Goal: Feedback & Contribution: Leave review/rating

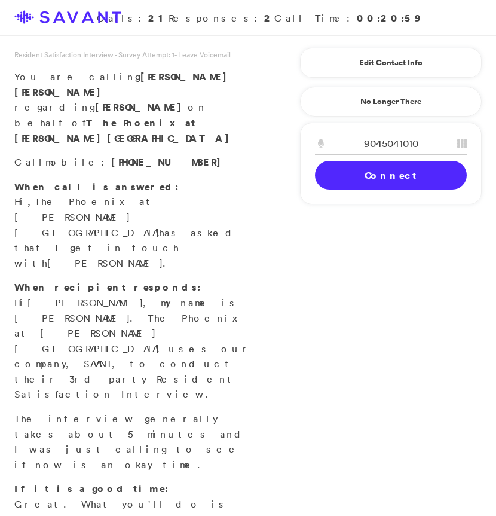
click at [367, 176] on link "Connect" at bounding box center [391, 175] width 152 height 29
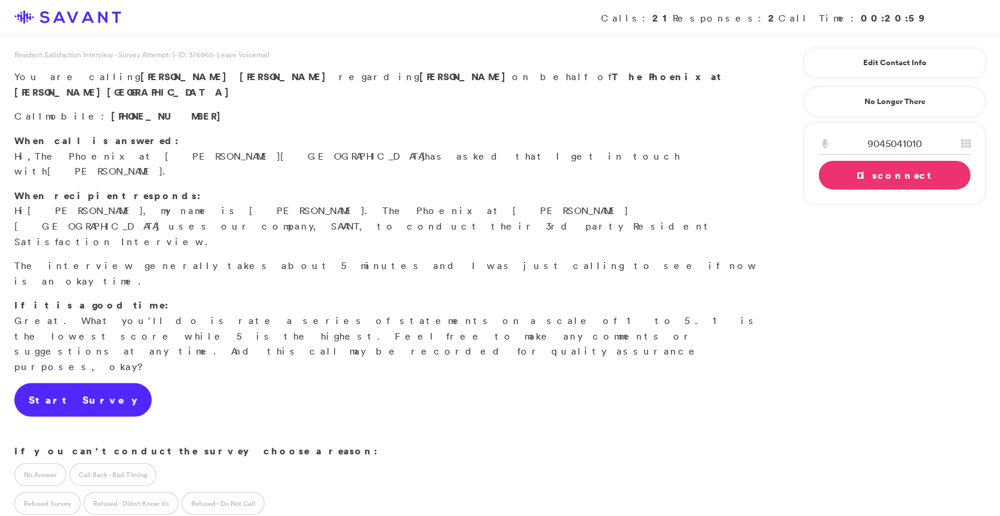
click at [72, 383] on link "Start Survey" at bounding box center [82, 399] width 137 height 33
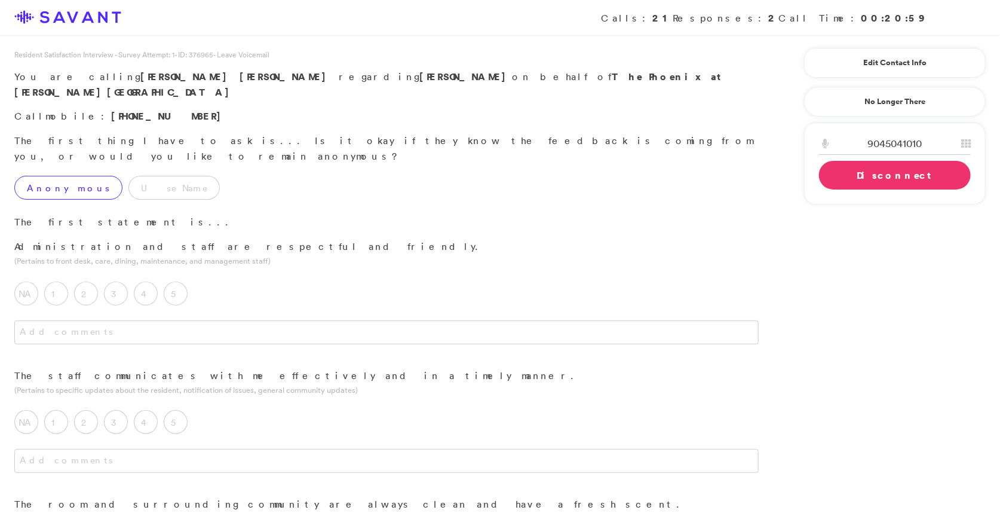
click at [65, 176] on label "Anonymous" at bounding box center [68, 188] width 108 height 24
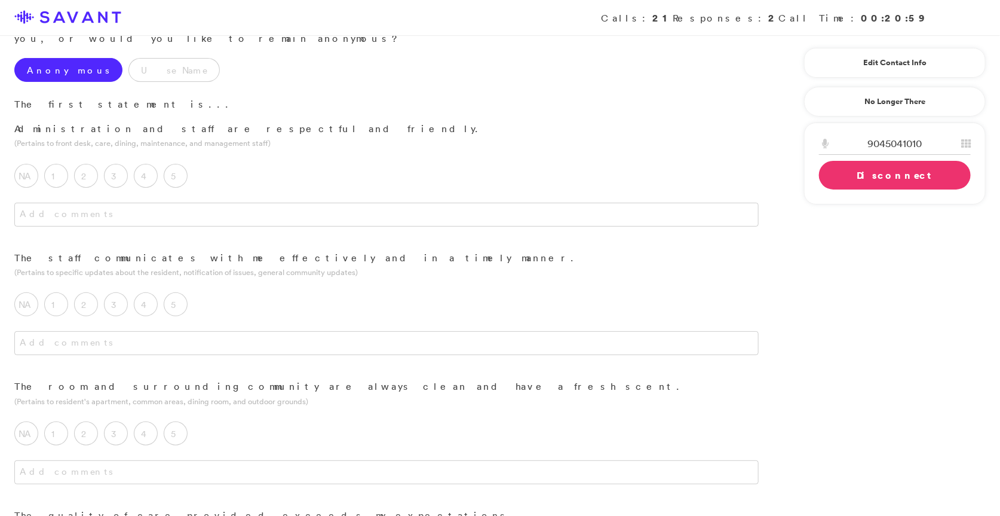
scroll to position [120, 0]
click at [174, 162] on label "5" at bounding box center [176, 174] width 24 height 24
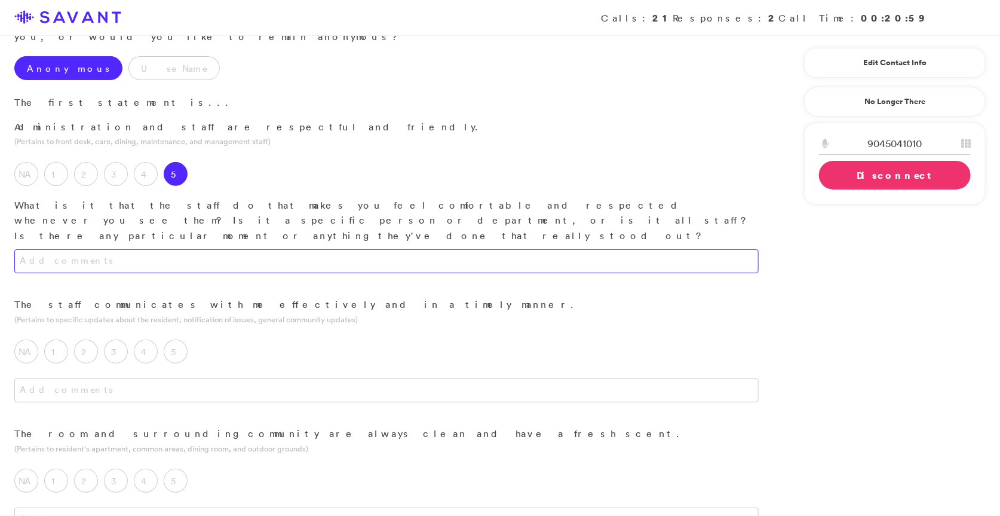
click at [223, 249] on textarea at bounding box center [386, 261] width 744 height 24
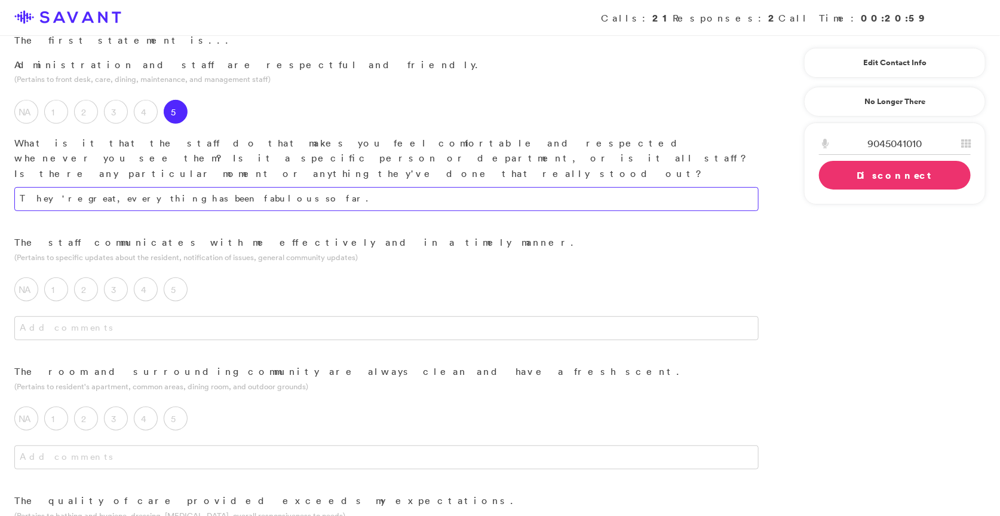
scroll to position [183, 0]
type textarea "They're great, everything has been fabulous so far."
click at [240, 315] on textarea at bounding box center [386, 327] width 744 height 24
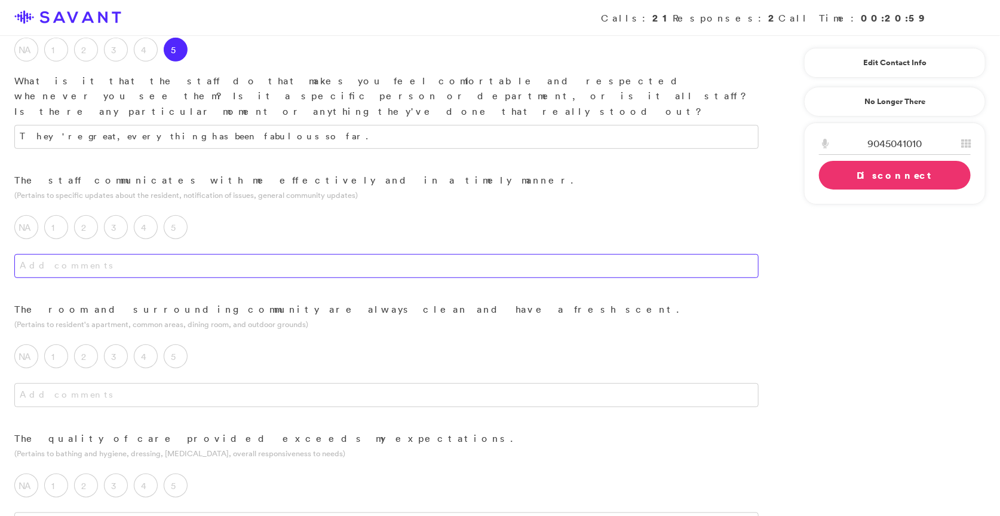
scroll to position [249, 0]
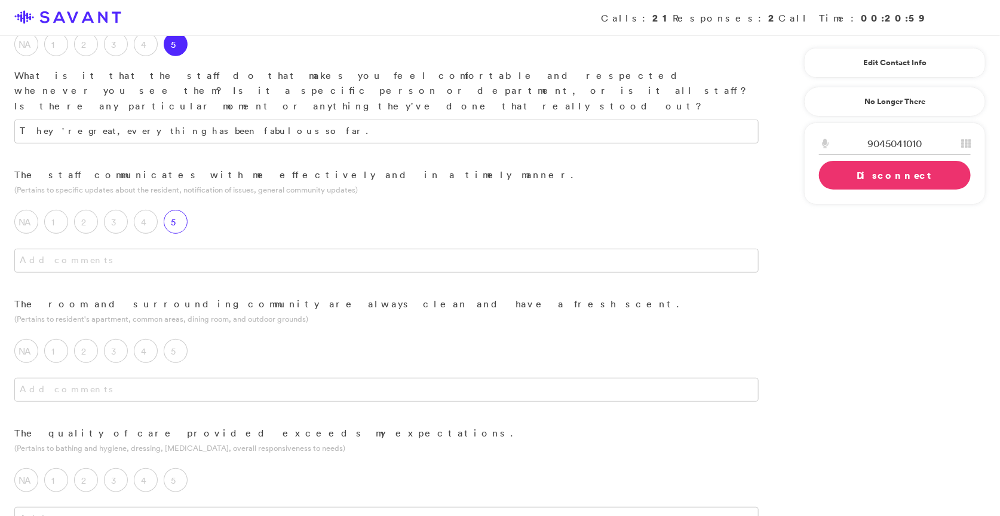
click at [180, 210] on label "5" at bounding box center [176, 222] width 24 height 24
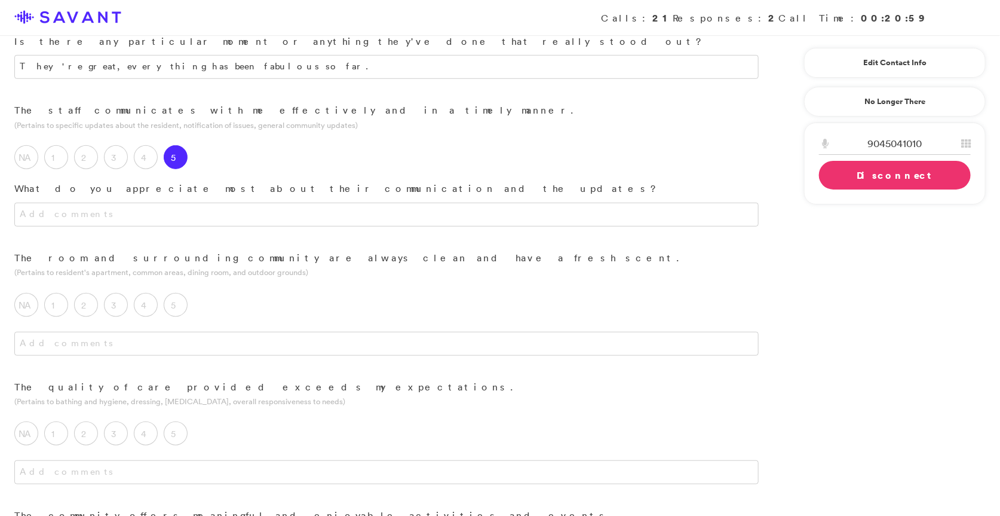
scroll to position [333, 0]
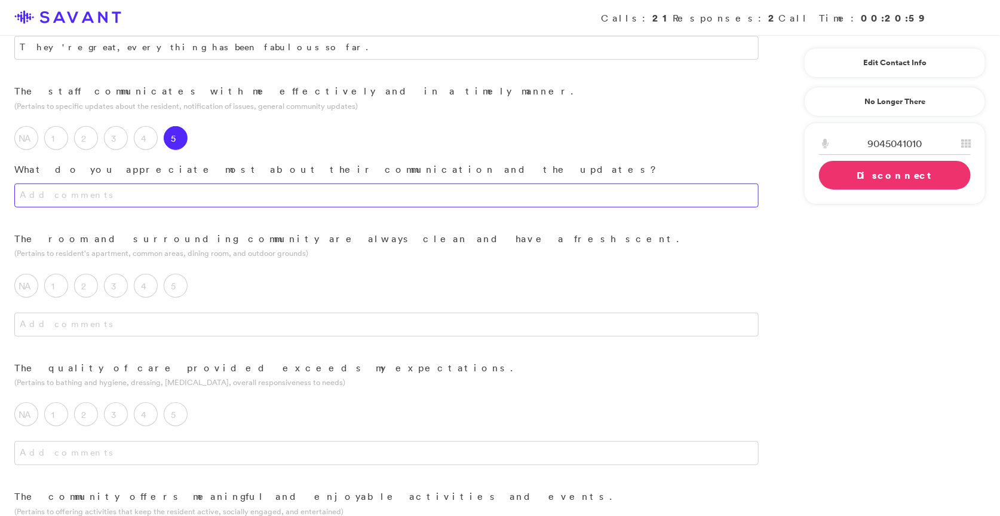
click at [262, 183] on textarea at bounding box center [386, 195] width 744 height 24
type textarea "We receive emails constantly. When we visit my dad, they are welcoming and kind…"
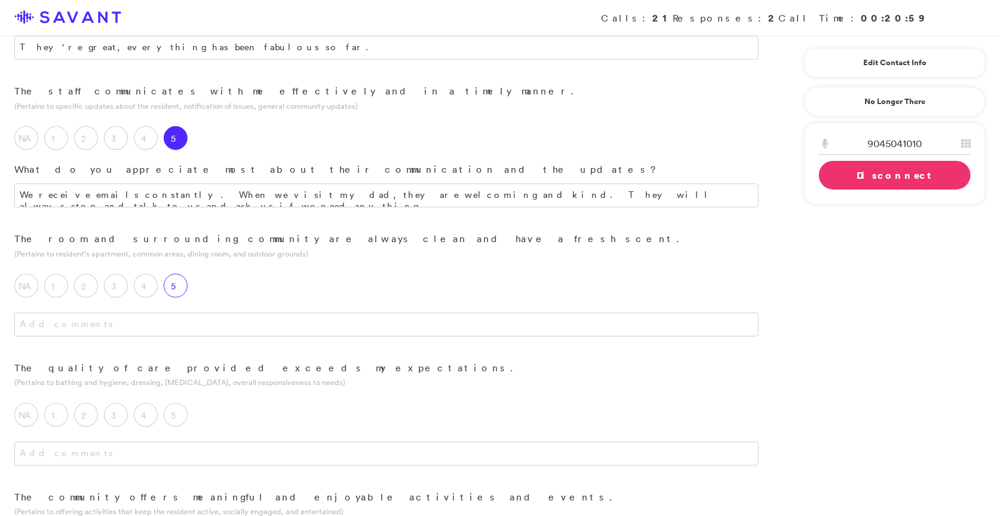
click at [179, 274] on label "5" at bounding box center [176, 286] width 24 height 24
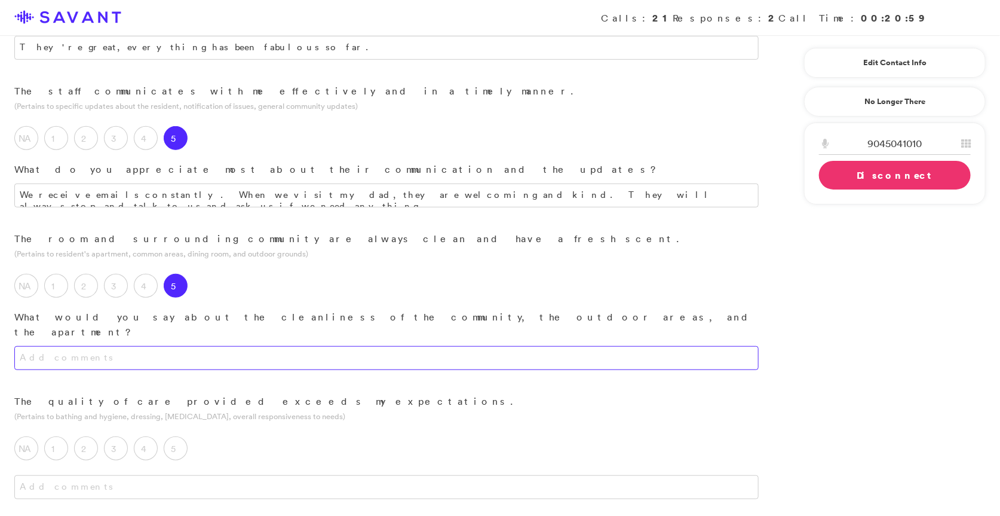
click at [182, 346] on textarea at bounding box center [386, 358] width 744 height 24
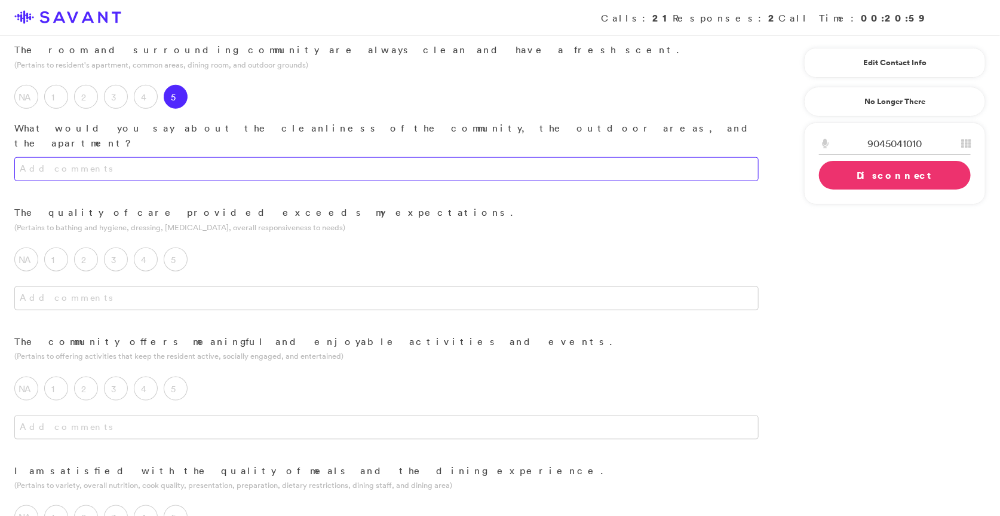
scroll to position [523, 0]
click at [318, 156] on textarea at bounding box center [386, 168] width 744 height 24
type textarea "j"
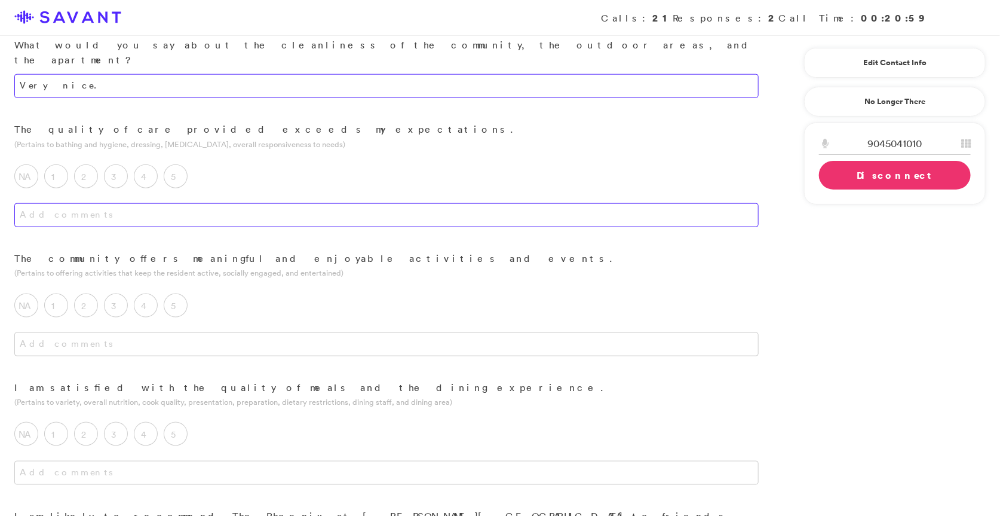
scroll to position [608, 0]
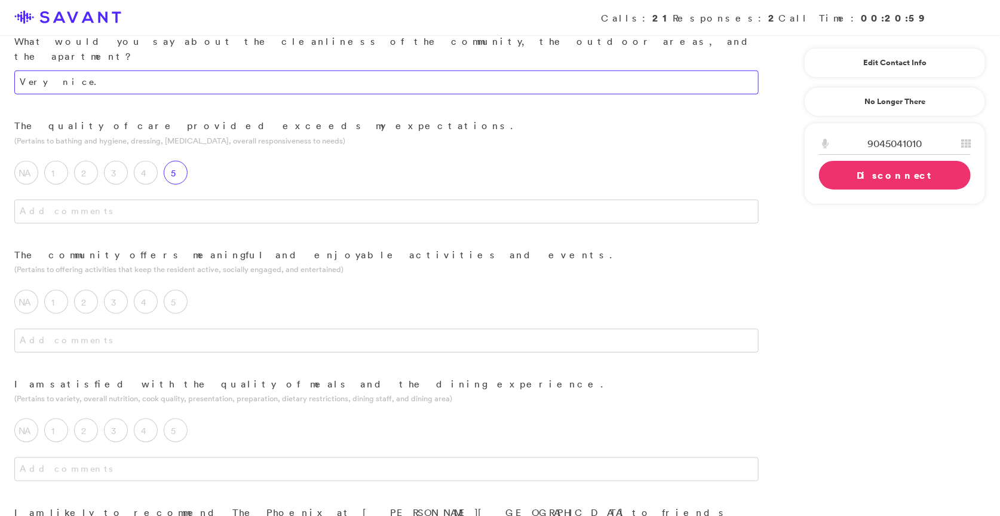
type textarea "Very nice."
click at [178, 161] on label "5" at bounding box center [176, 173] width 24 height 24
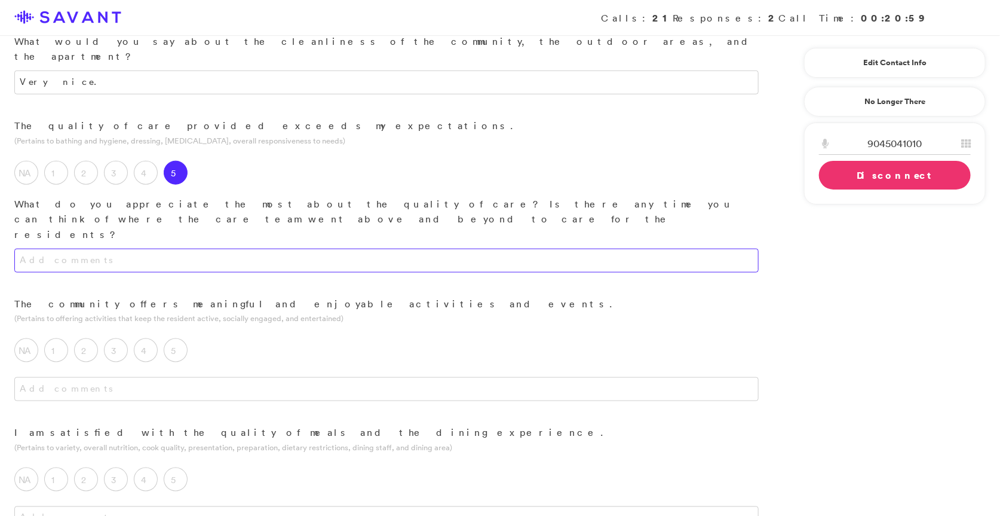
click at [186, 249] on textarea at bounding box center [386, 261] width 744 height 24
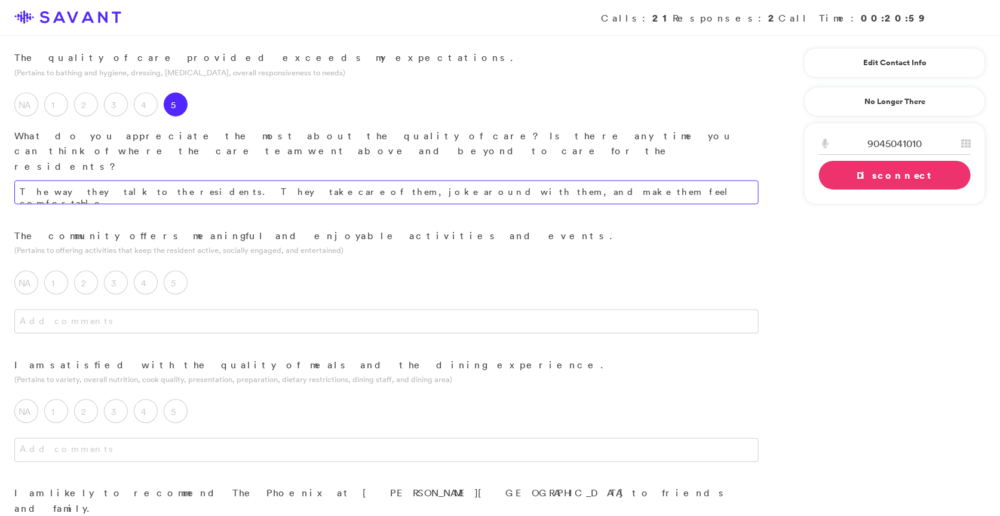
scroll to position [712, 0]
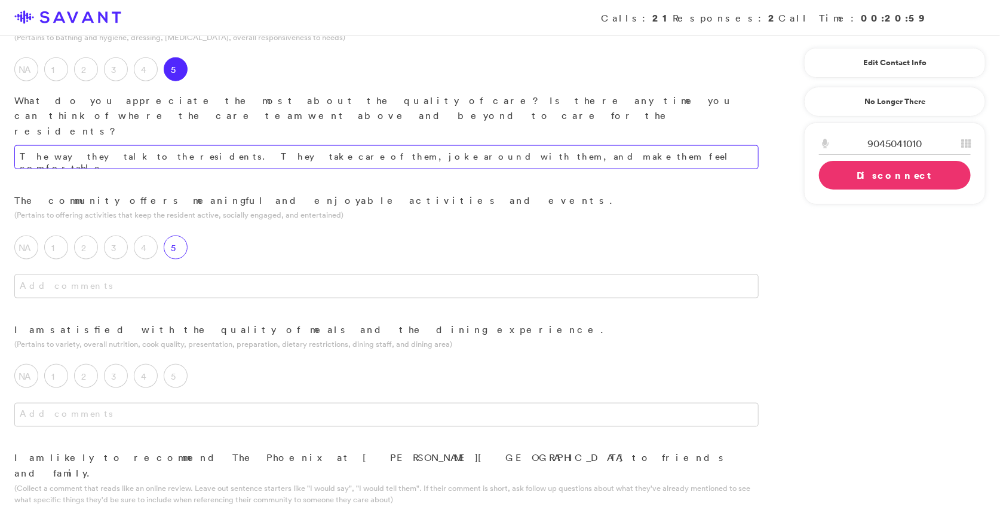
type textarea "The way they talk to the residents. They take care of them, joke around with th…"
click at [175, 235] on label "5" at bounding box center [176, 247] width 24 height 24
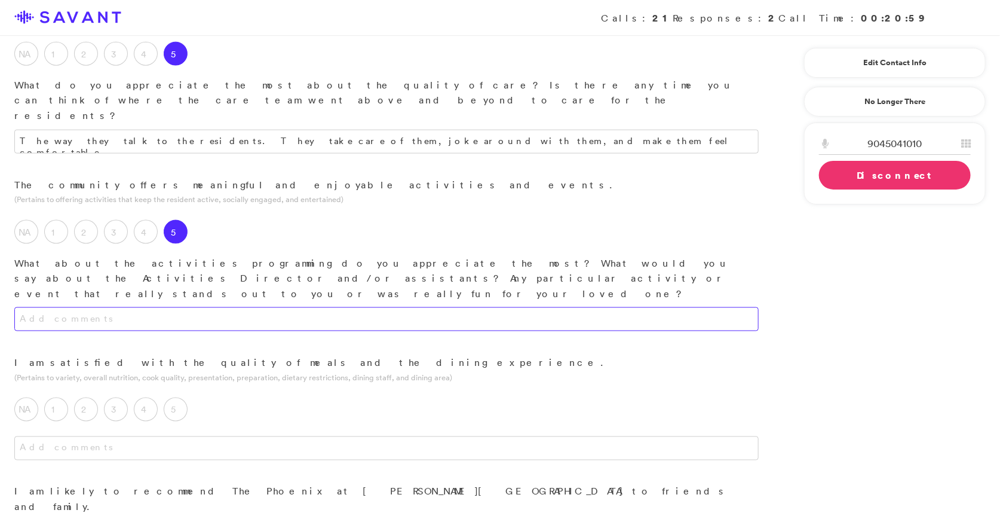
scroll to position [729, 0]
click at [204, 305] on textarea at bounding box center [386, 317] width 744 height 24
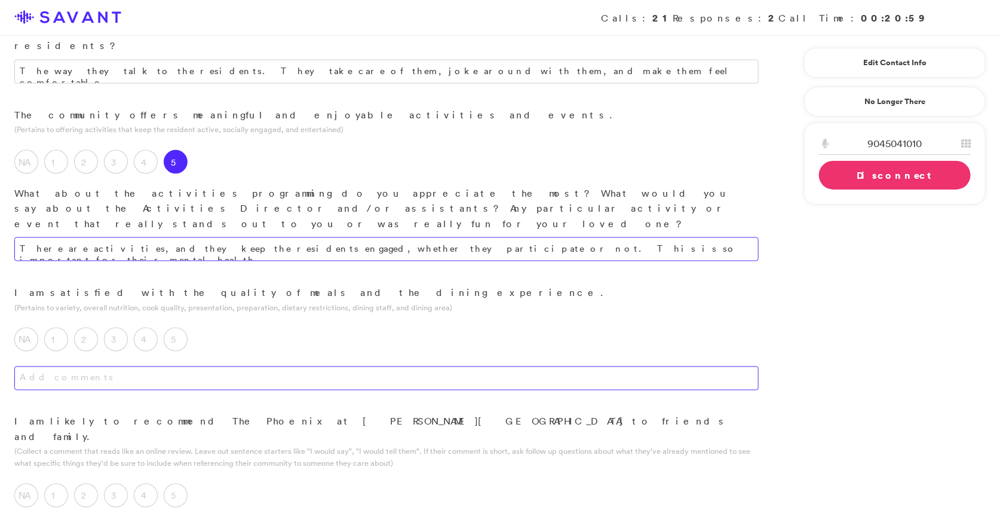
scroll to position [801, 0]
type textarea "There are activities, and they keep the residents engaged, whether they partici…"
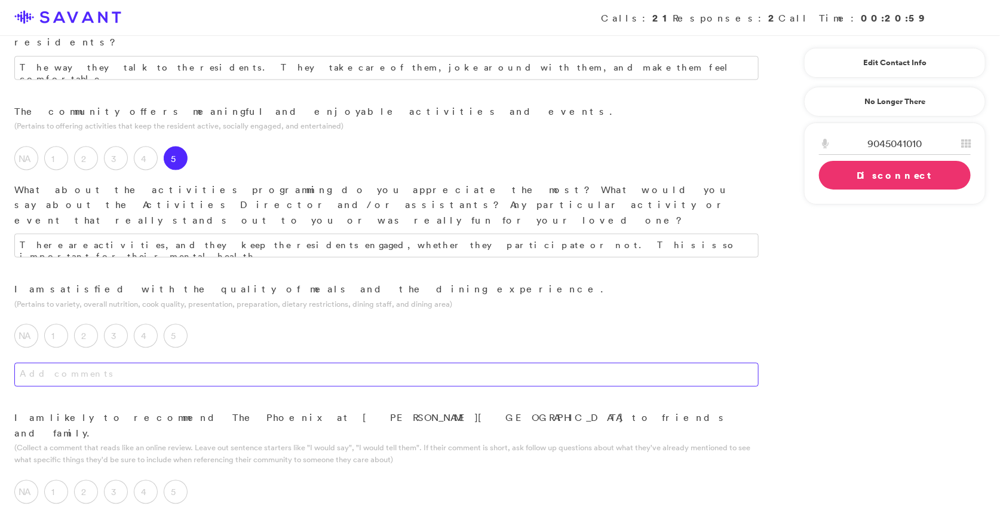
click at [157, 363] on textarea at bounding box center [386, 375] width 744 height 24
click at [181, 324] on label "5" at bounding box center [176, 336] width 24 height 24
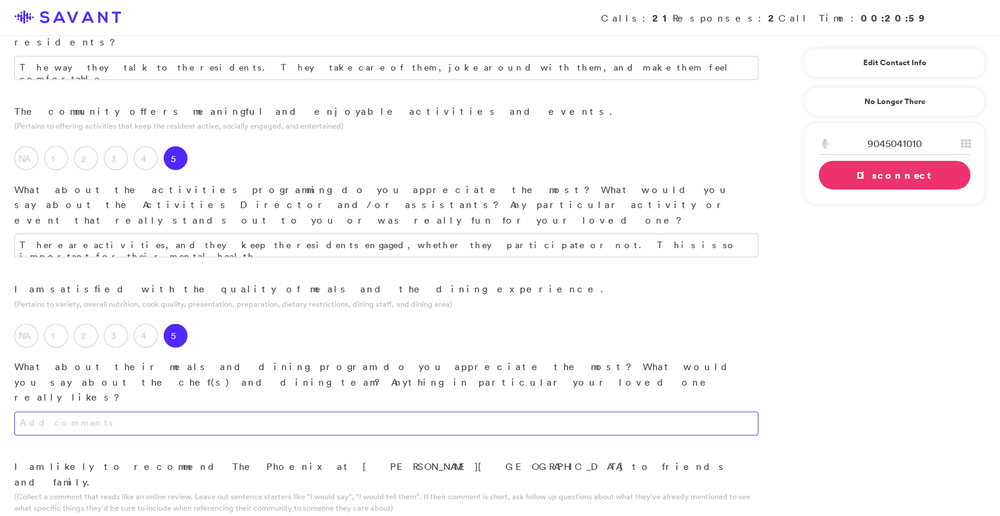
click at [197, 412] on textarea at bounding box center [386, 424] width 744 height 24
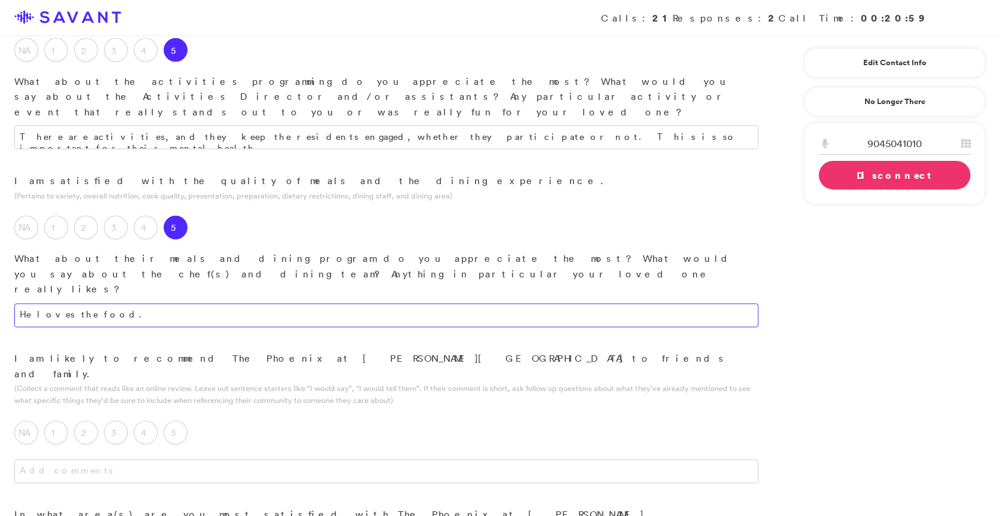
scroll to position [925, 0]
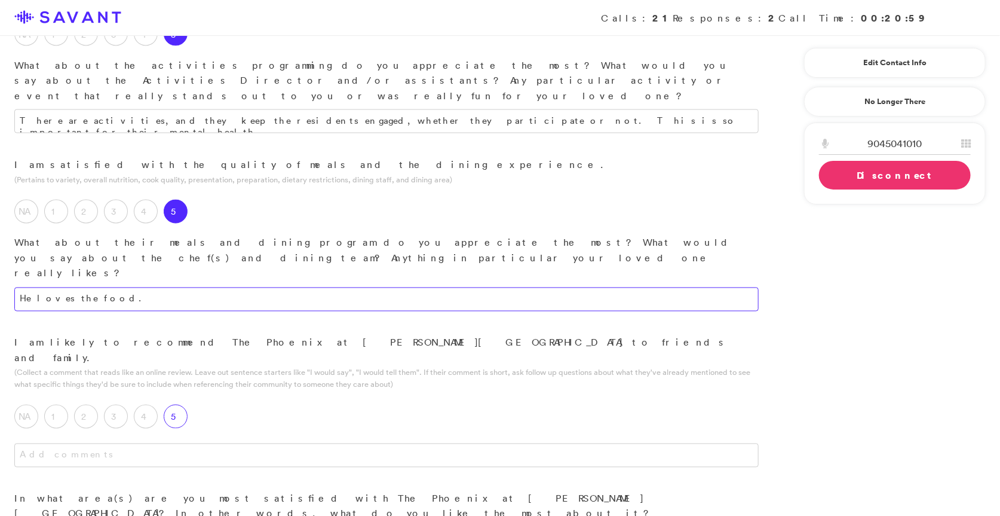
type textarea "He loves the food."
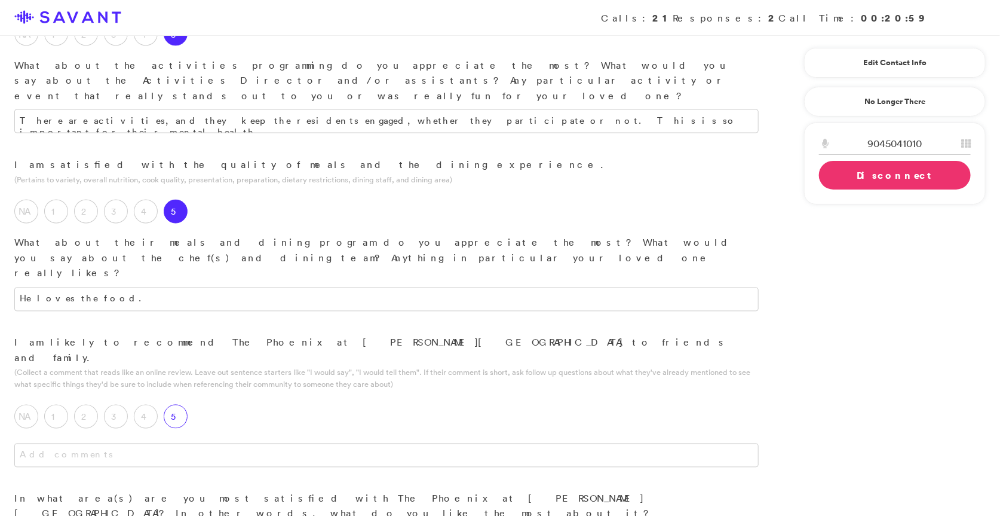
click at [175, 405] on label "5" at bounding box center [176, 417] width 24 height 24
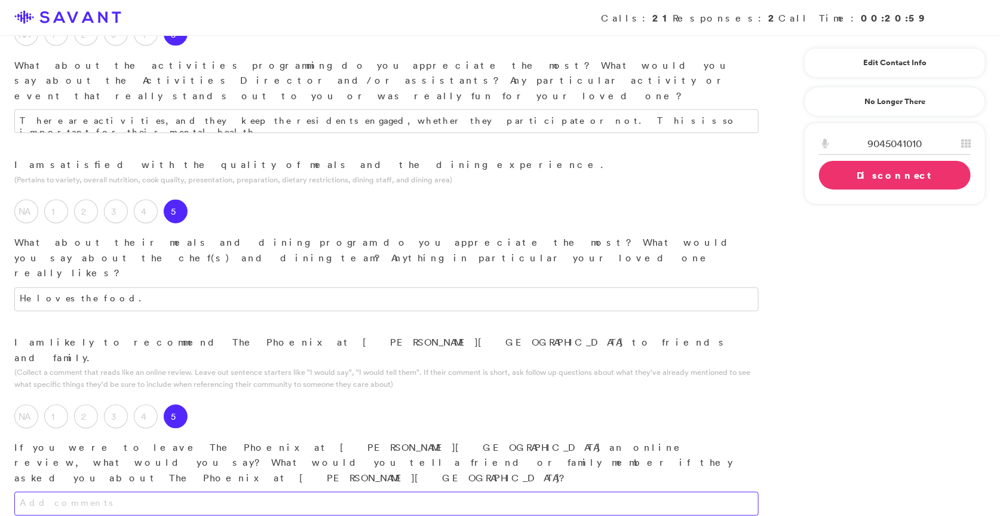
click at [217, 492] on textarea at bounding box center [386, 504] width 744 height 24
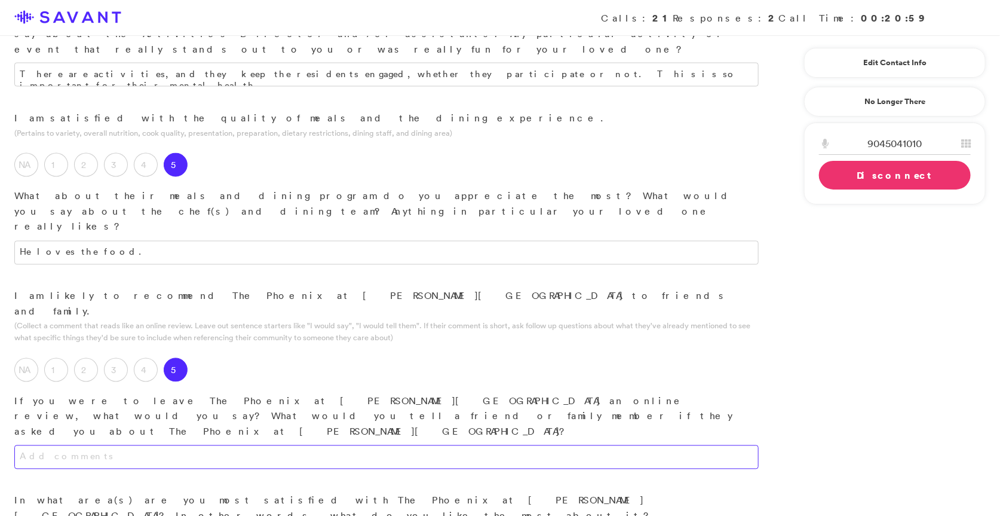
scroll to position [985, 0]
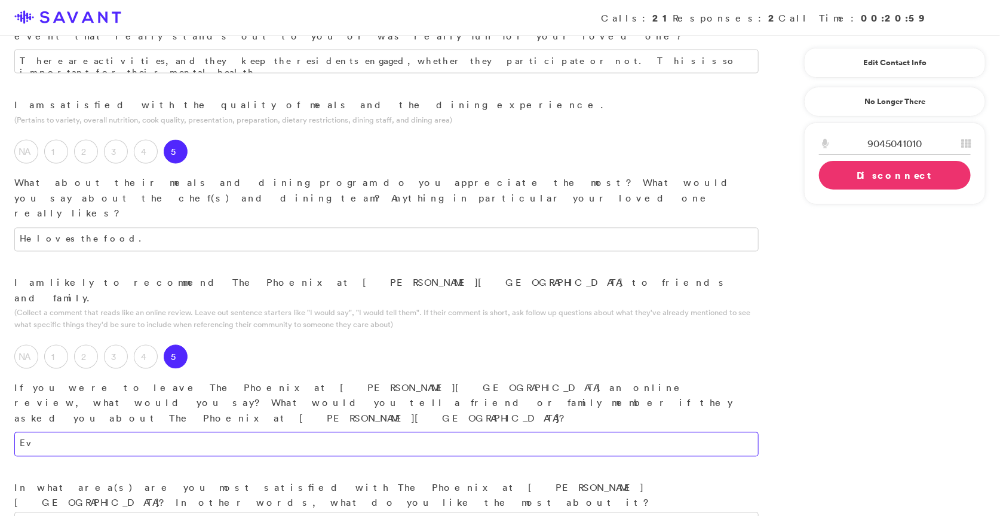
type textarea "E"
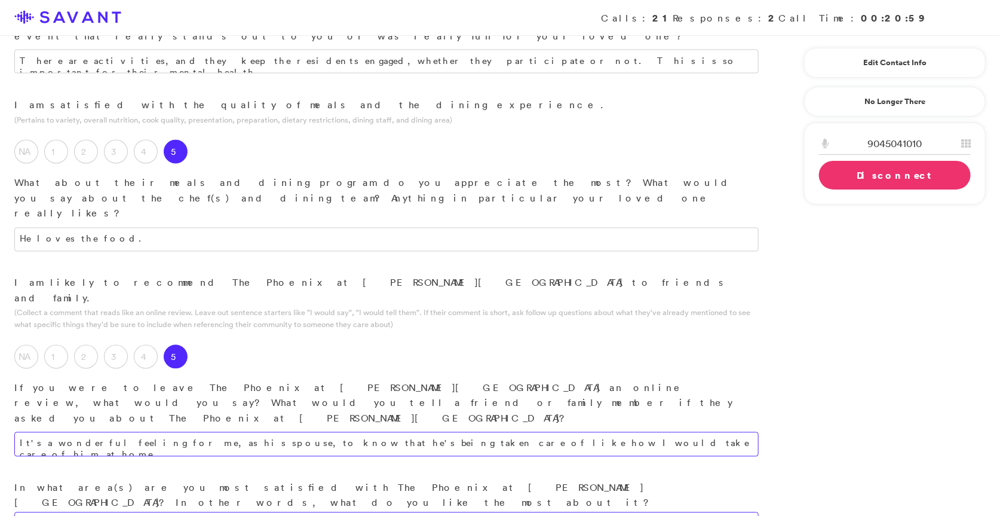
type textarea "It's a wonderful feeling for me, as his spouse, to know that he's being taken c…"
click at [195, 512] on textarea at bounding box center [386, 524] width 744 height 24
click at [362, 512] on textarea "The people. The way they care for them, and they're all educated on various dis…" at bounding box center [386, 524] width 744 height 24
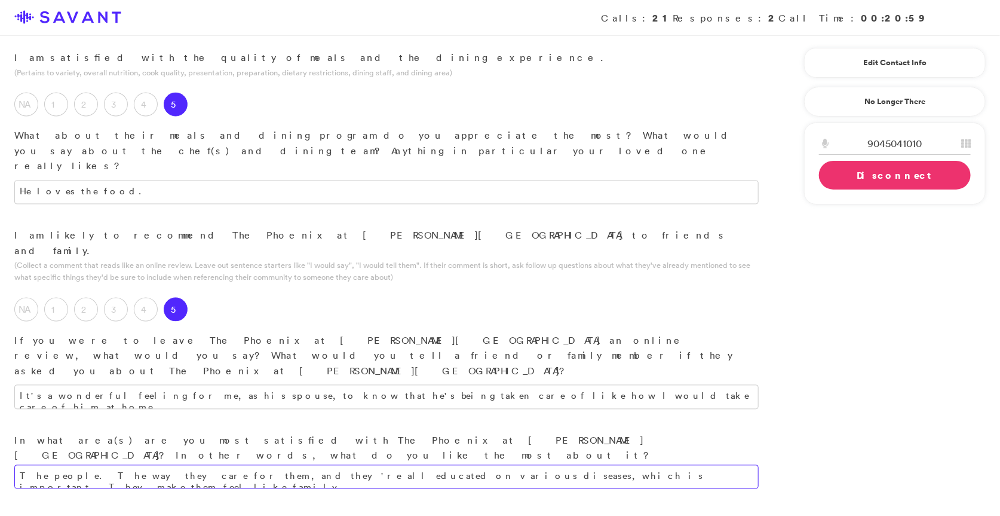
scroll to position [1036, 0]
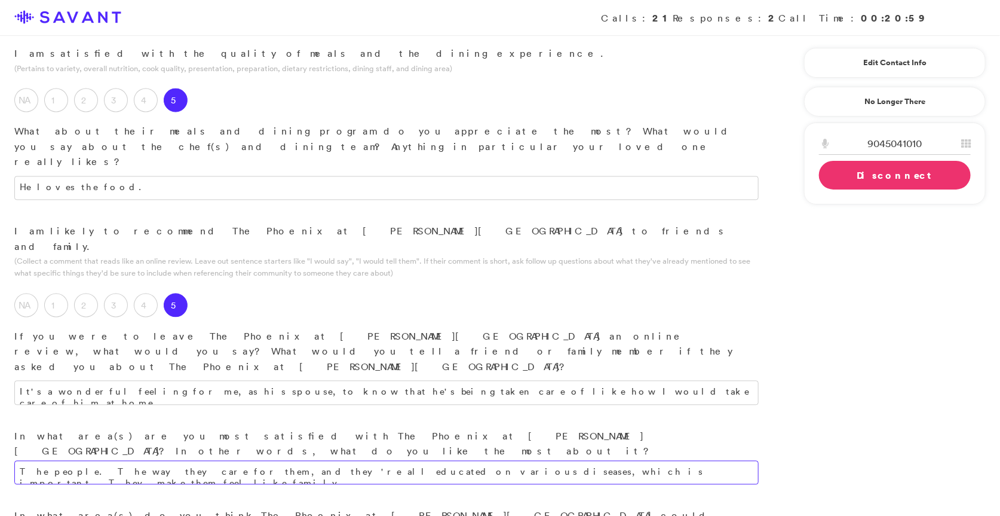
type textarea "The people. The way they care for them, and they're all educated on various dis…"
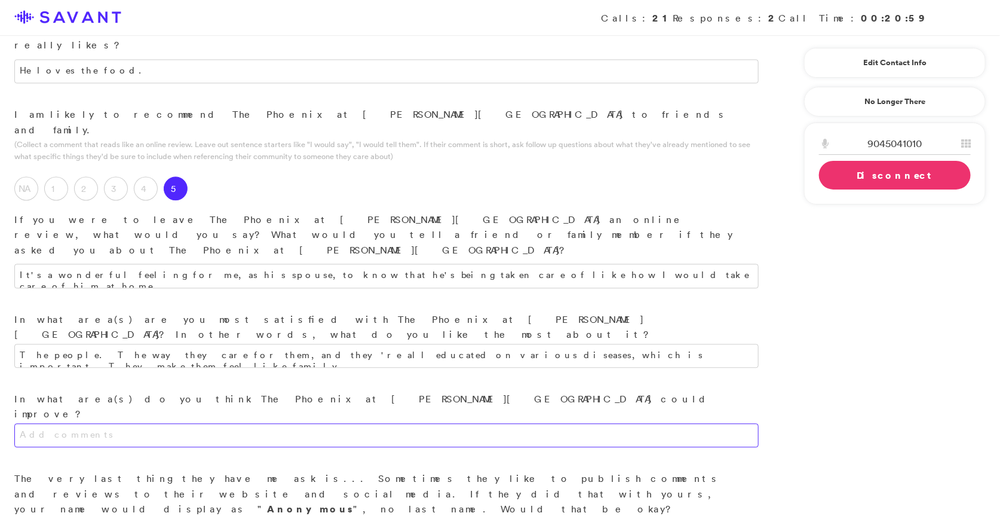
scroll to position [1155, 0]
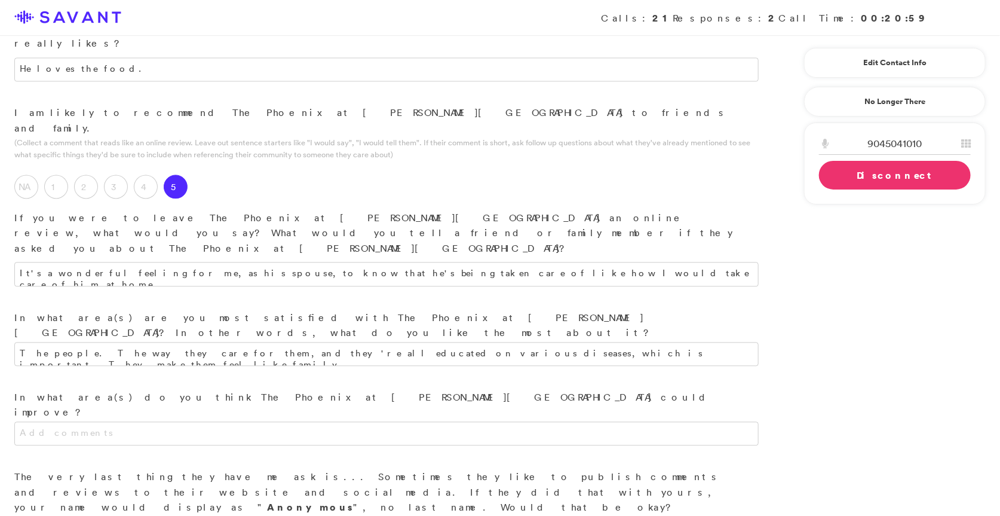
click at [495, 173] on link "Disconnect" at bounding box center [895, 175] width 152 height 29
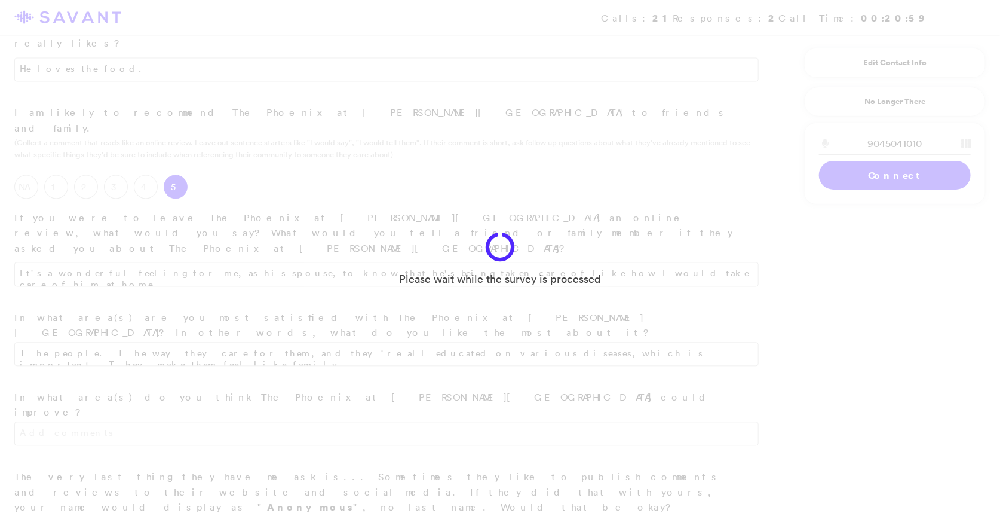
click at [495, 167] on div "Please wait while the survey is processed" at bounding box center [500, 258] width 1000 height 516
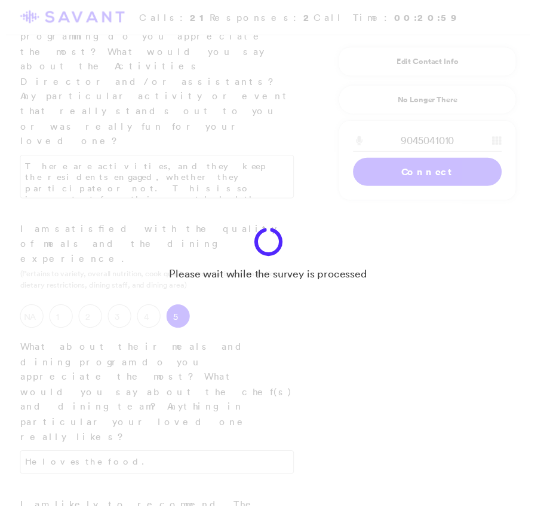
scroll to position [1411, 0]
